Goal: Book appointment/travel/reservation: Book appointment/travel/reservation

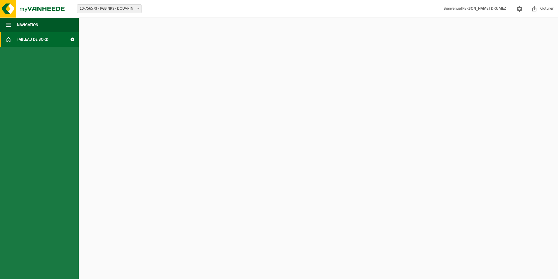
click at [43, 40] on span "Tableau de bord" at bounding box center [33, 39] width 32 height 15
click at [73, 39] on span at bounding box center [72, 39] width 13 height 15
click at [72, 39] on span at bounding box center [72, 39] width 13 height 15
click at [10, 39] on span at bounding box center [8, 39] width 5 height 15
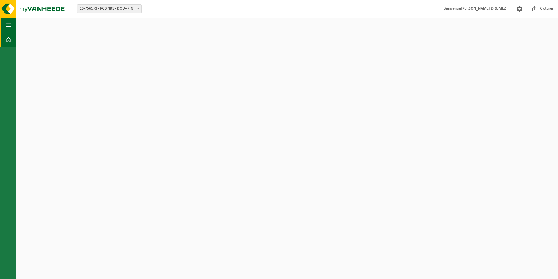
click at [8, 26] on span "button" at bounding box center [8, 25] width 5 height 15
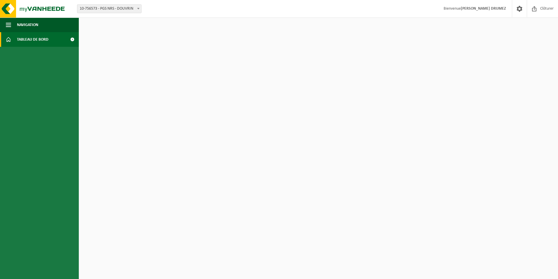
click at [494, 10] on strong "[PERSON_NAME] DRUMEZ" at bounding box center [483, 8] width 45 height 4
click at [71, 40] on span at bounding box center [72, 39] width 13 height 15
click at [23, 42] on span "Tableau de bord" at bounding box center [33, 39] width 32 height 15
click at [23, 41] on span "Tableau de bord" at bounding box center [33, 39] width 32 height 15
click at [7, 11] on img at bounding box center [35, 9] width 70 height 18
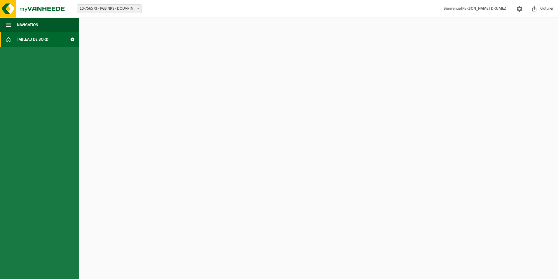
click at [71, 39] on span at bounding box center [72, 39] width 13 height 15
click at [54, 28] on button "Navigation" at bounding box center [39, 25] width 79 height 15
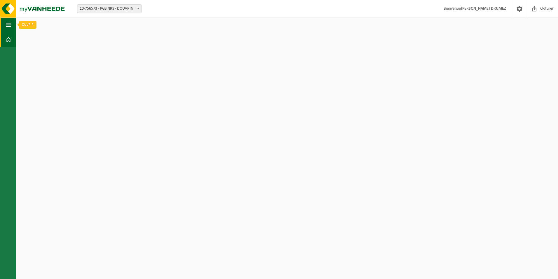
click at [11, 26] on span "button" at bounding box center [8, 25] width 5 height 15
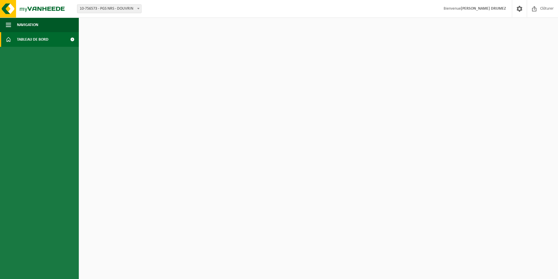
click at [139, 10] on span at bounding box center [138, 9] width 6 height 8
drag, startPoint x: 71, startPoint y: 37, endPoint x: 70, endPoint y: 43, distance: 6.0
click at [72, 38] on span at bounding box center [72, 39] width 13 height 15
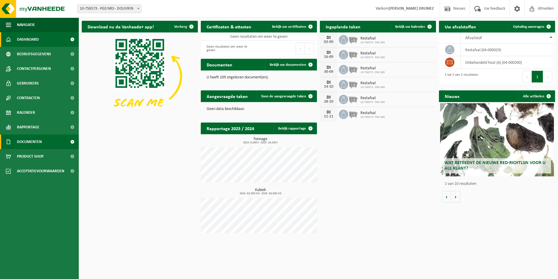
click at [37, 141] on span "Documenten" at bounding box center [29, 141] width 25 height 15
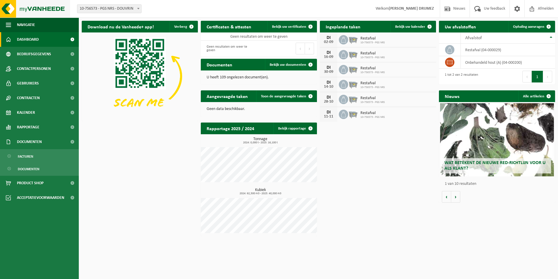
click at [45, 11] on img at bounding box center [35, 9] width 70 height 18
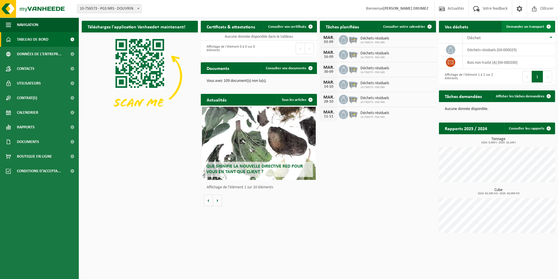
click at [511, 26] on span "Demander un transport" at bounding box center [525, 27] width 38 height 4
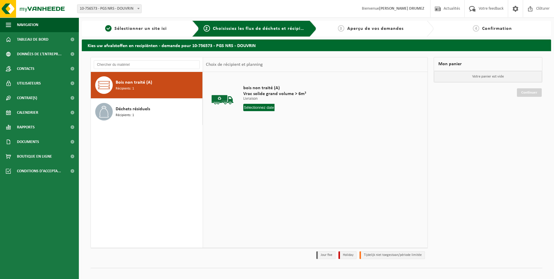
click at [260, 110] on input "text" at bounding box center [259, 107] width 32 height 7
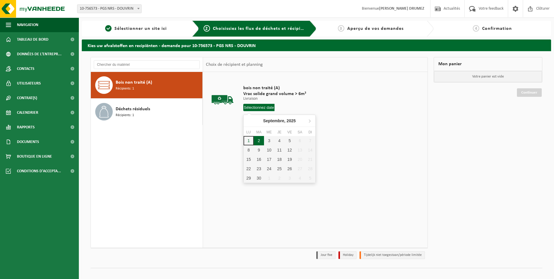
click at [258, 142] on div "2" at bounding box center [259, 140] width 10 height 9
type input "à partir de [DATE]"
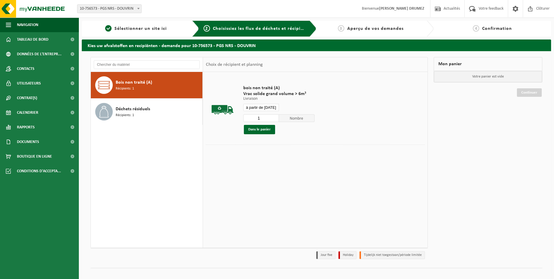
click at [296, 100] on p "Livraison" at bounding box center [278, 99] width 71 height 4
click at [267, 132] on button "Dans le panier" at bounding box center [259, 129] width 31 height 9
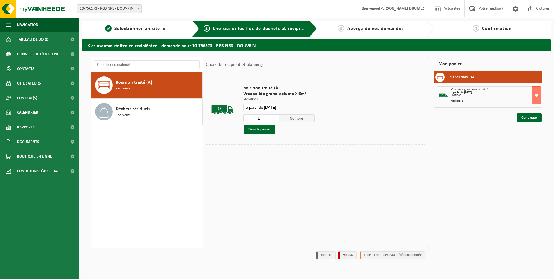
drag, startPoint x: 524, startPoint y: 116, endPoint x: 494, endPoint y: 130, distance: 33.3
click at [524, 117] on link "Continuer" at bounding box center [529, 117] width 25 height 8
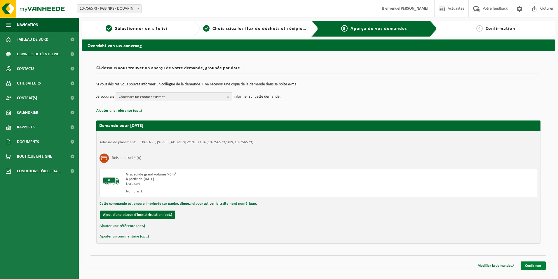
click at [530, 267] on link "Confirmer" at bounding box center [533, 265] width 25 height 8
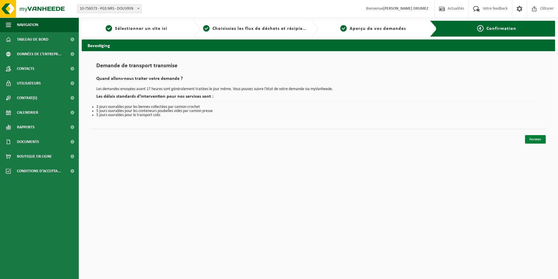
click at [536, 141] on link "Fermer" at bounding box center [535, 139] width 21 height 8
